Goal: Task Accomplishment & Management: Complete application form

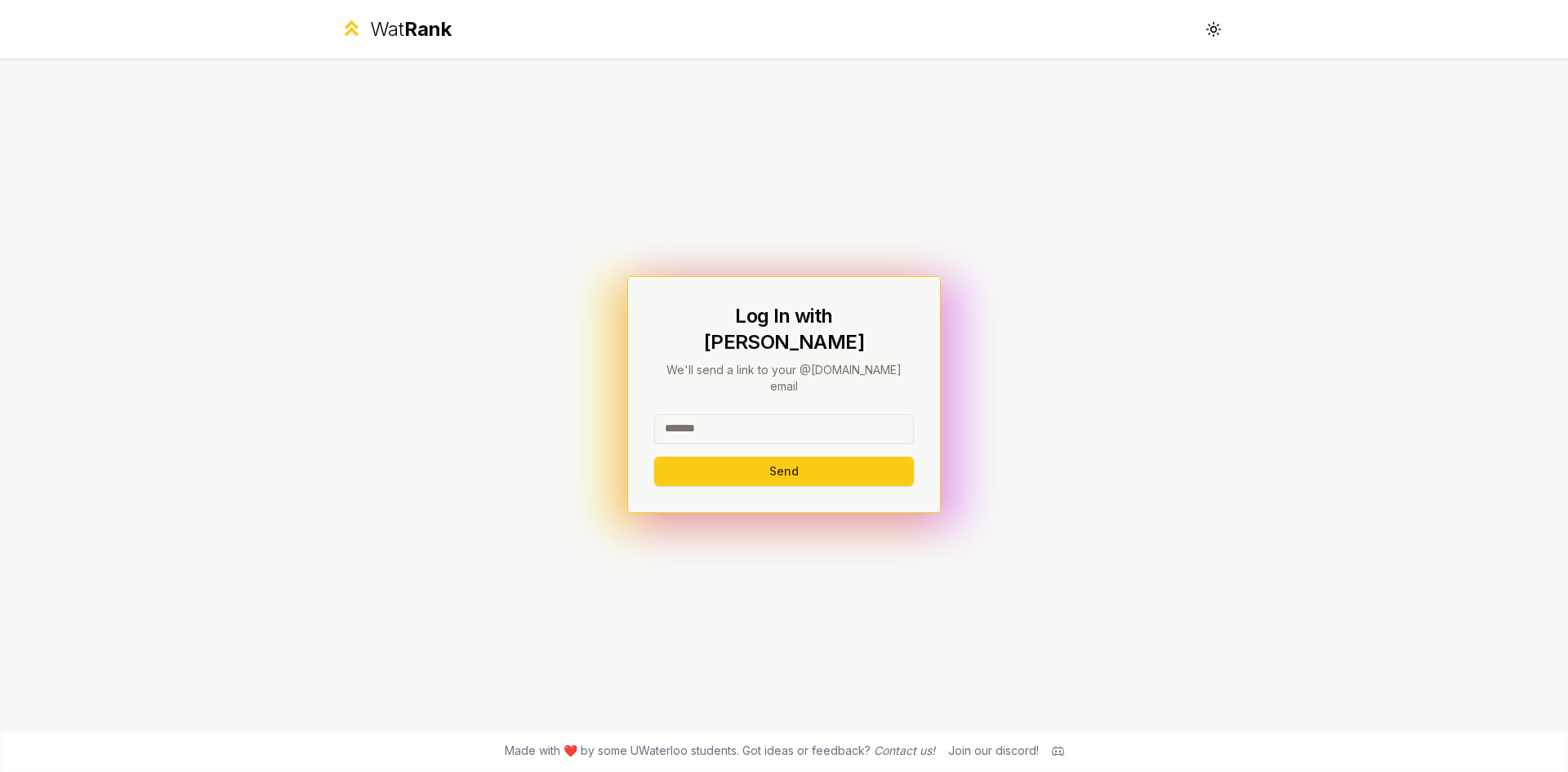
drag, startPoint x: 749, startPoint y: 422, endPoint x: 707, endPoint y: 386, distance: 55.3
click at [742, 414] on div at bounding box center [784, 432] width 260 height 36
drag, startPoint x: 707, startPoint y: 386, endPoint x: 726, endPoint y: 390, distance: 19.4
click at [708, 385] on div "Log In with WatIAM We'll send a link to your @uwaterloo.ca email Send" at bounding box center [784, 394] width 260 height 183
drag, startPoint x: 725, startPoint y: 402, endPoint x: 708, endPoint y: 394, distance: 18.8
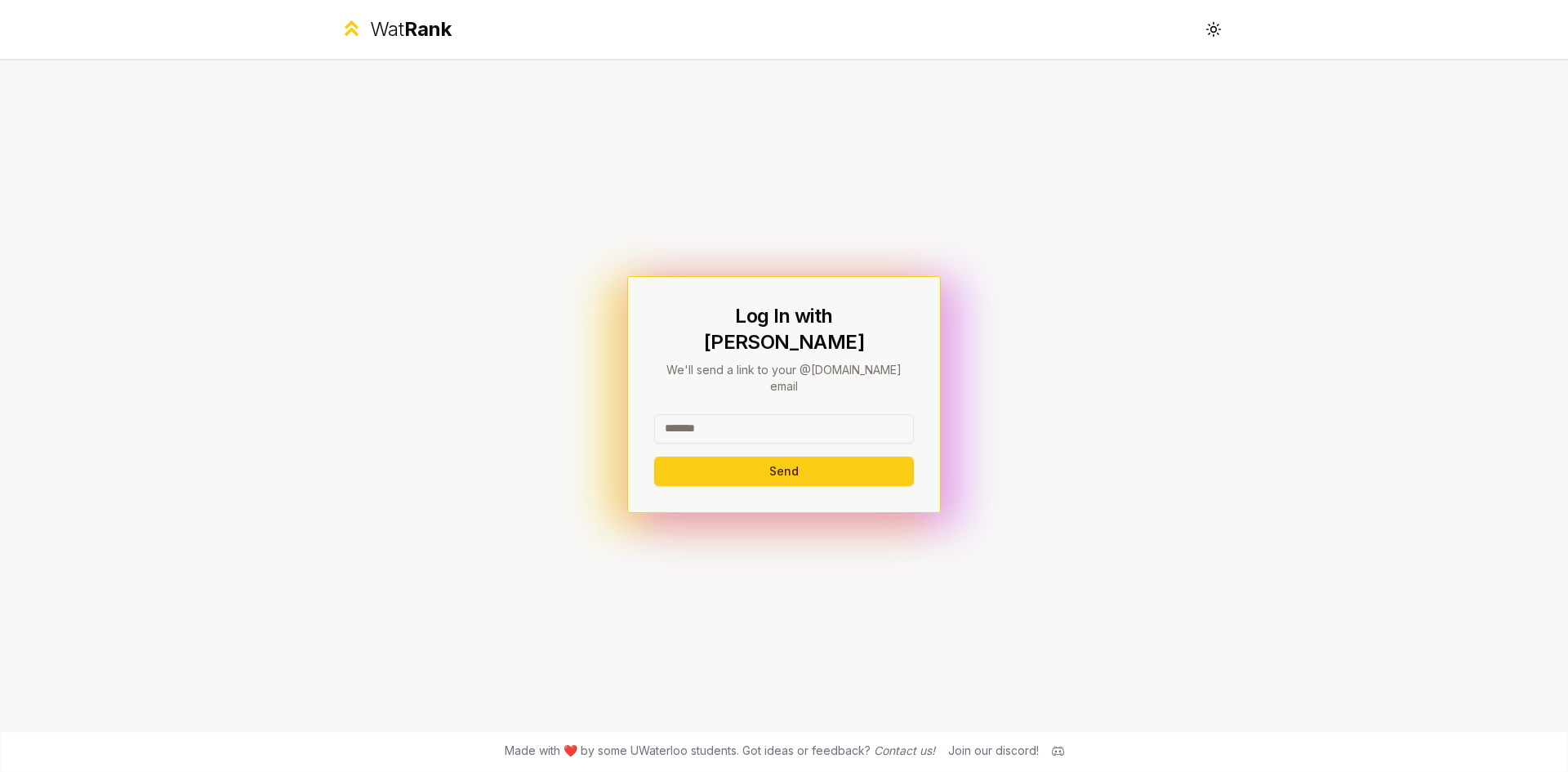
click at [718, 414] on input at bounding box center [784, 428] width 260 height 29
type input "********"
click at [654, 457] on button "Send" at bounding box center [784, 471] width 260 height 29
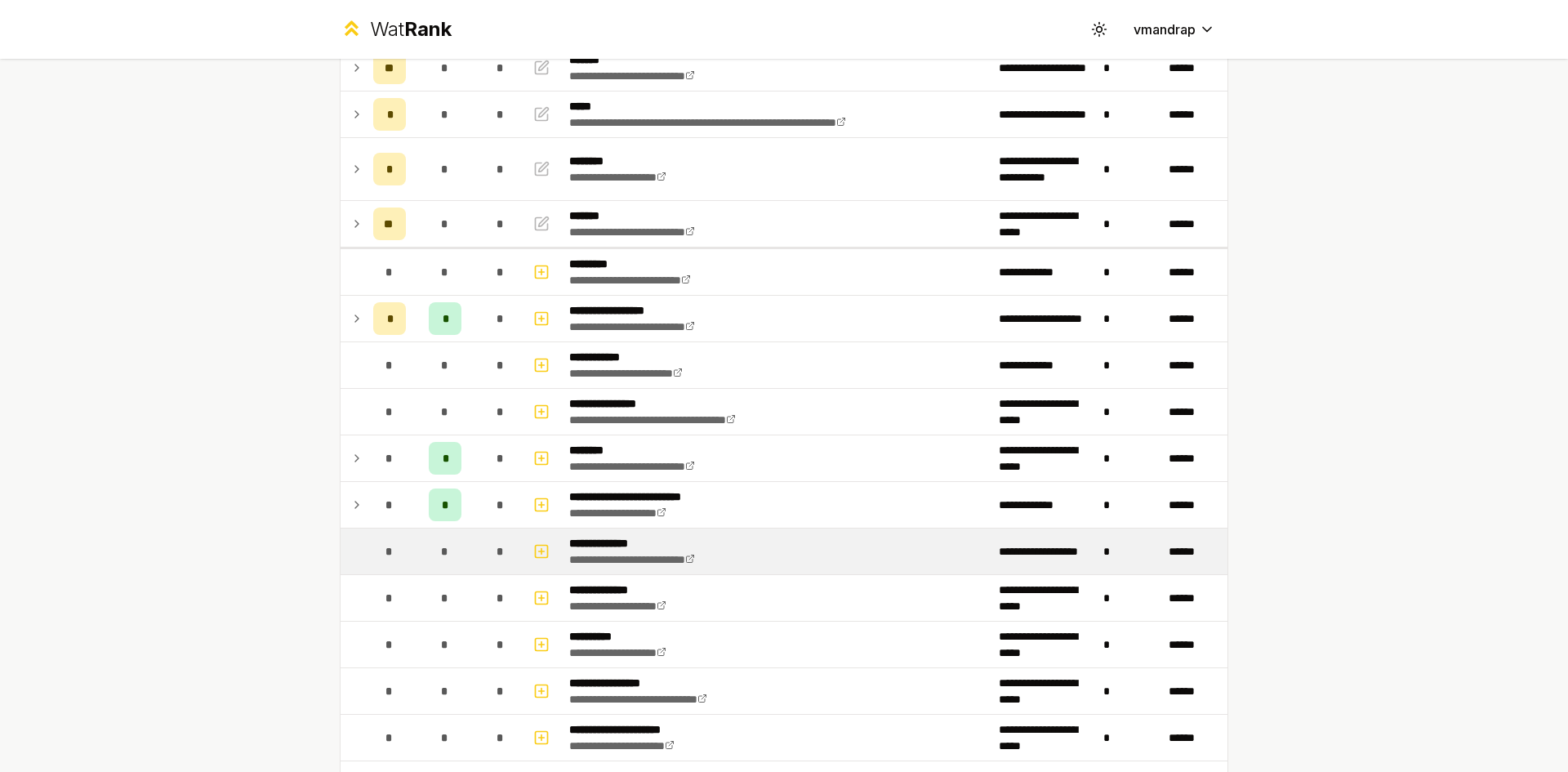
scroll to position [245, 0]
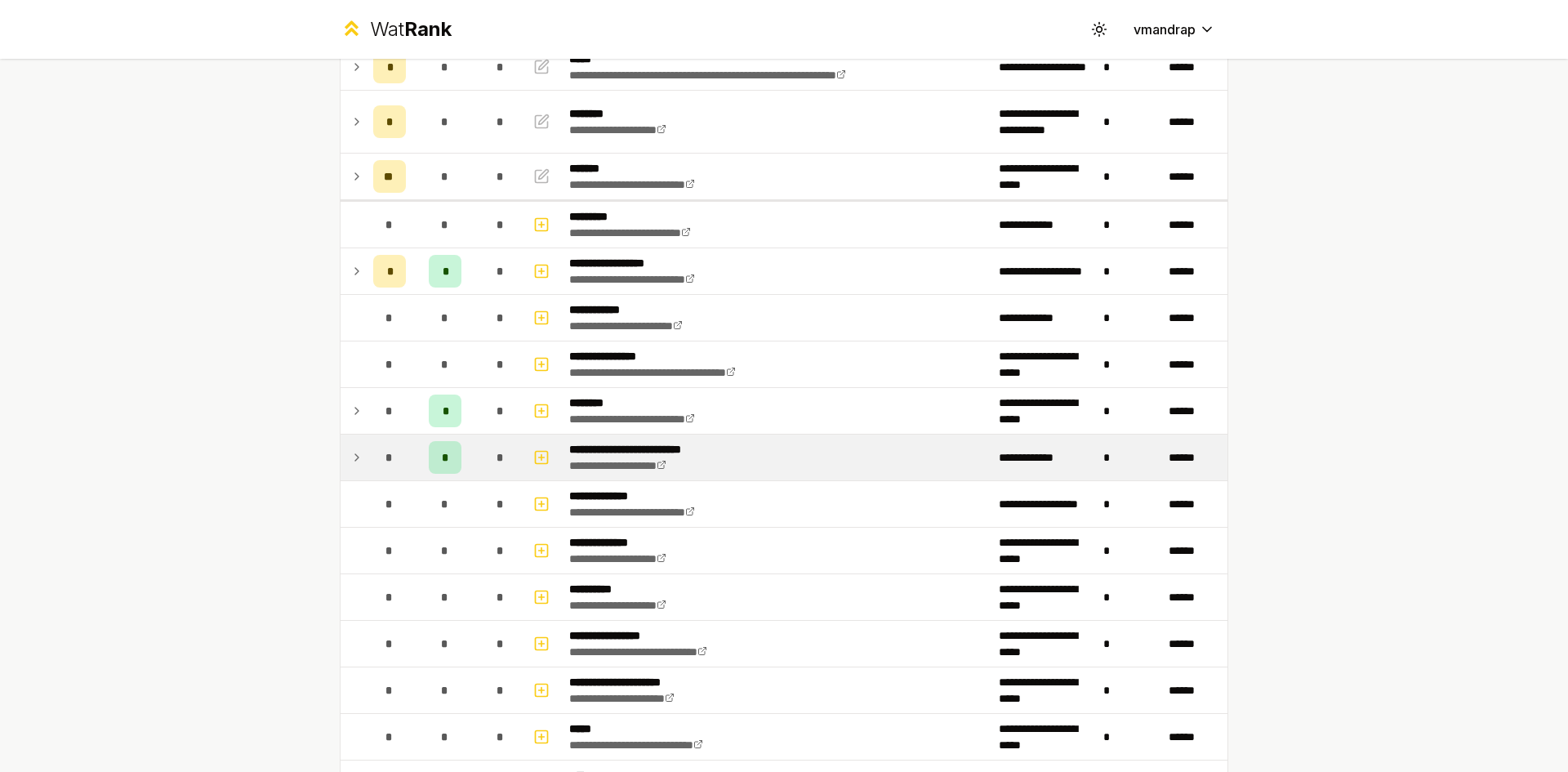
click at [375, 457] on div "*" at bounding box center [389, 457] width 33 height 33
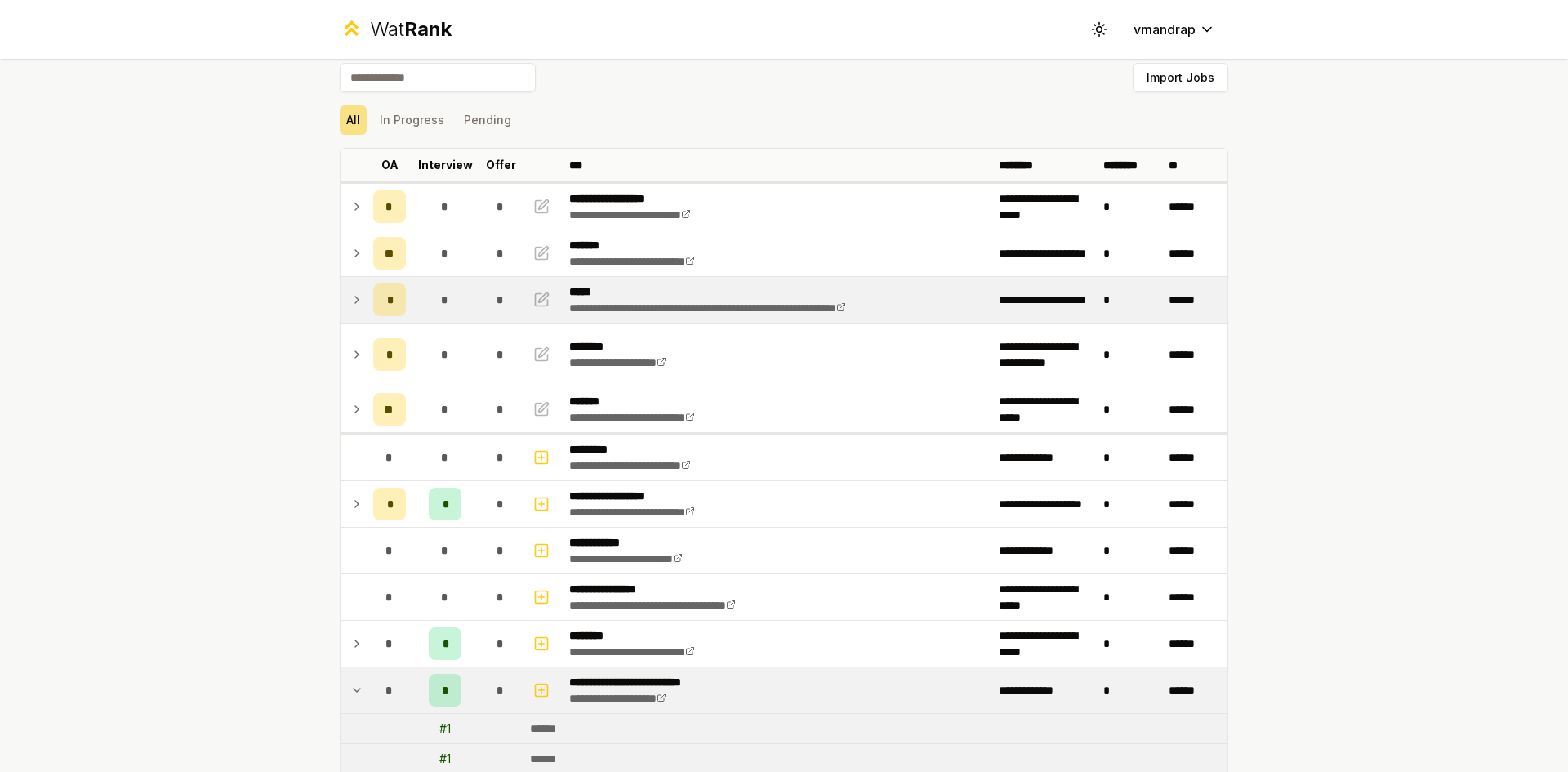
scroll to position [0, 0]
